Goal: Information Seeking & Learning: Learn about a topic

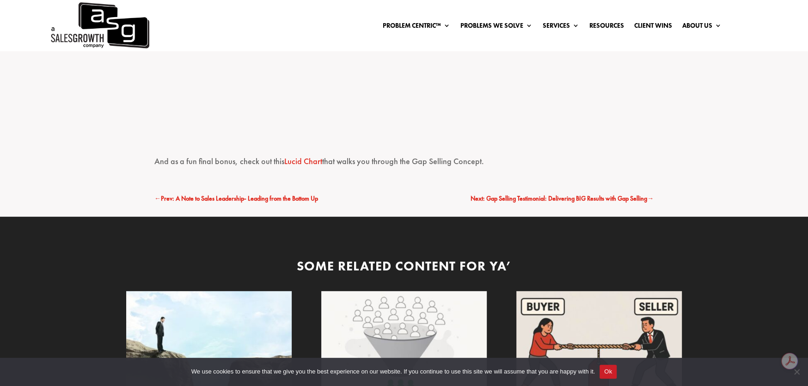
scroll to position [2127, 0]
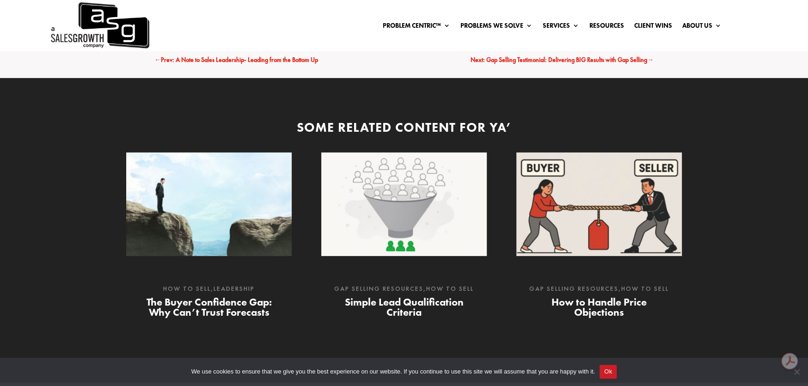
click at [421, 295] on link "Simple Lead Qualification Criteria" at bounding box center [404, 307] width 119 height 24
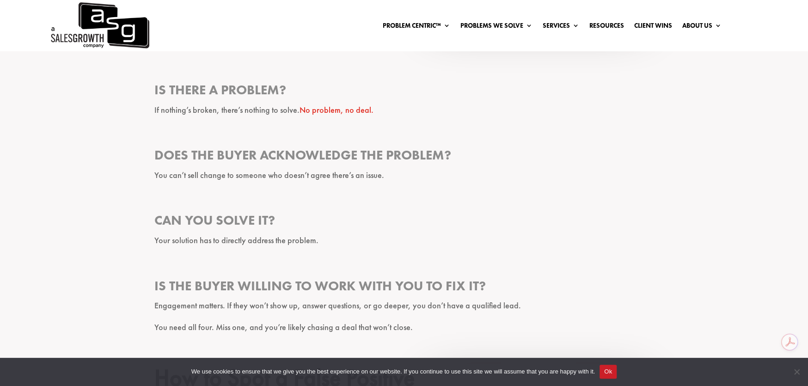
scroll to position [786, 0]
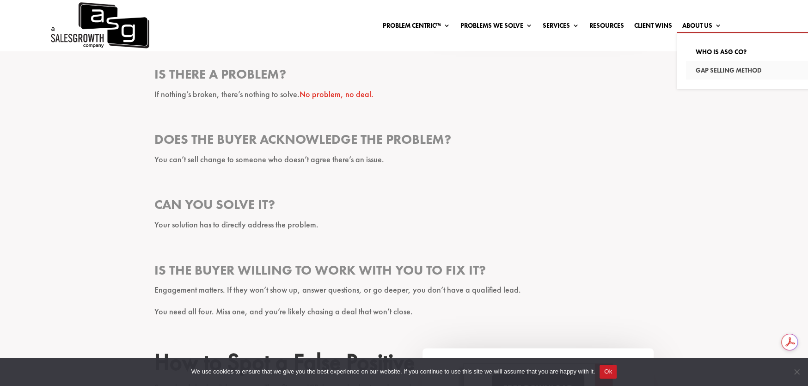
click at [713, 72] on link "Gap Selling Method" at bounding box center [750, 70] width 129 height 18
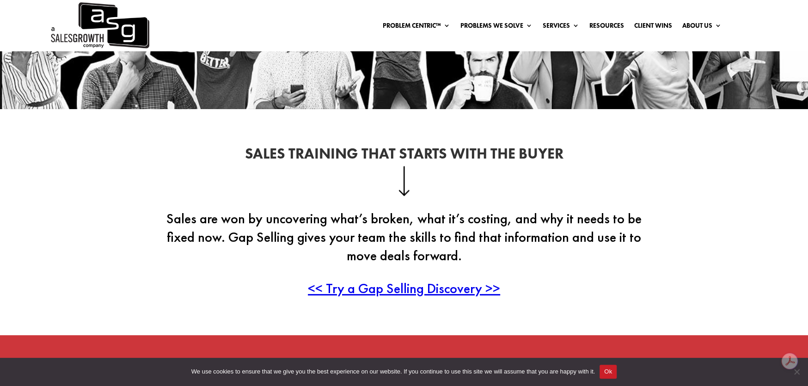
scroll to position [185, 0]
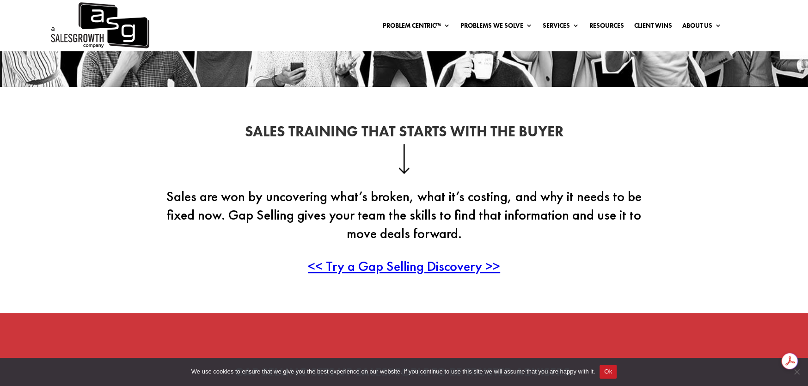
click at [423, 266] on span "<< Try a Gap Selling Discovery >>" at bounding box center [404, 266] width 192 height 18
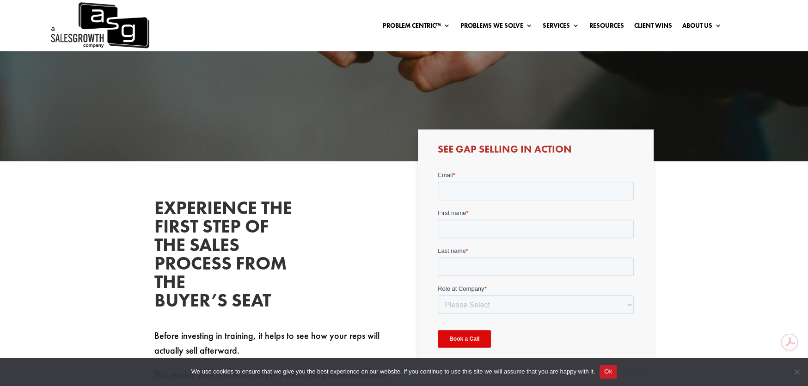
scroll to position [185, 0]
